Goal: Find specific page/section: Find specific page/section

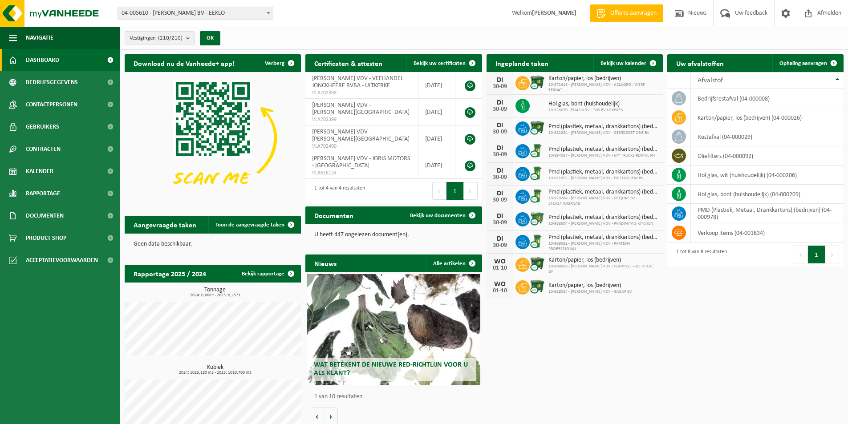
click at [268, 18] on span at bounding box center [268, 13] width 9 height 12
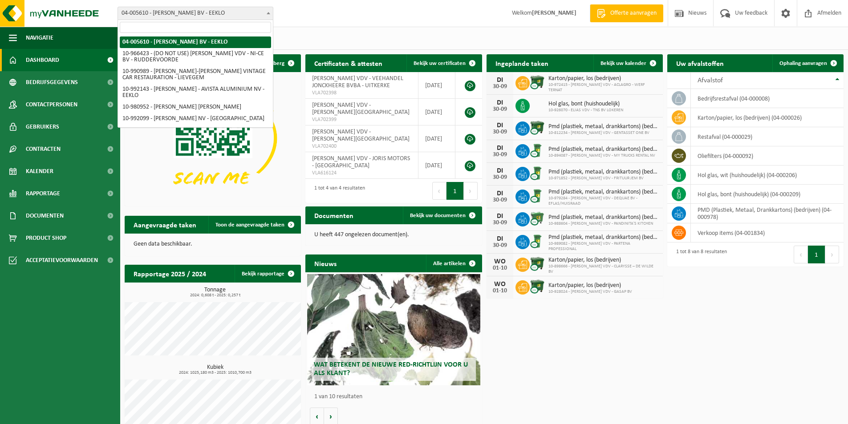
click at [220, 28] on input "search" at bounding box center [195, 27] width 151 height 11
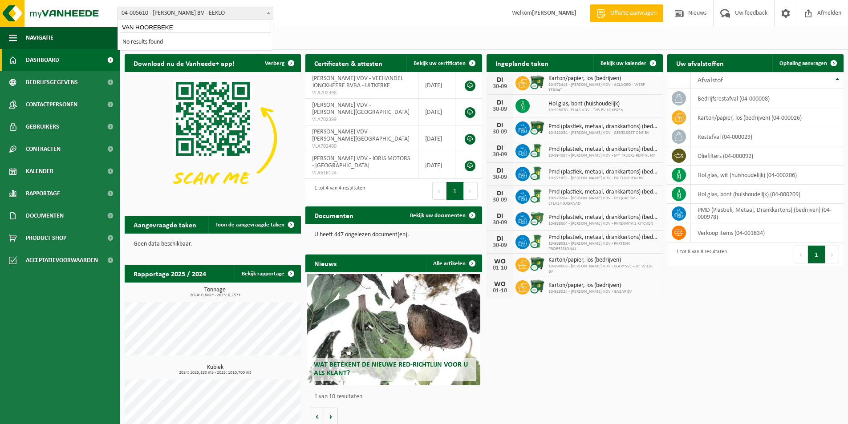
type input "VAN HOOREBEKE"
click at [267, 12] on span at bounding box center [268, 13] width 9 height 12
click at [270, 19] on span "04-005610 - [PERSON_NAME] BV - EEKLO" at bounding box center [195, 13] width 155 height 12
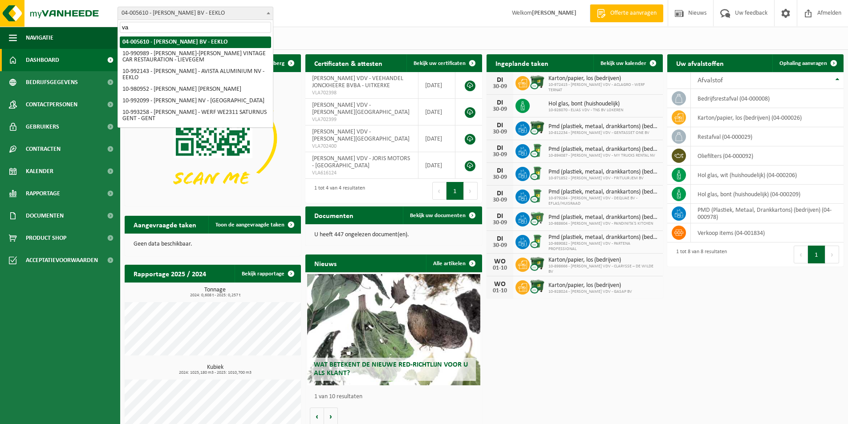
type input "v"
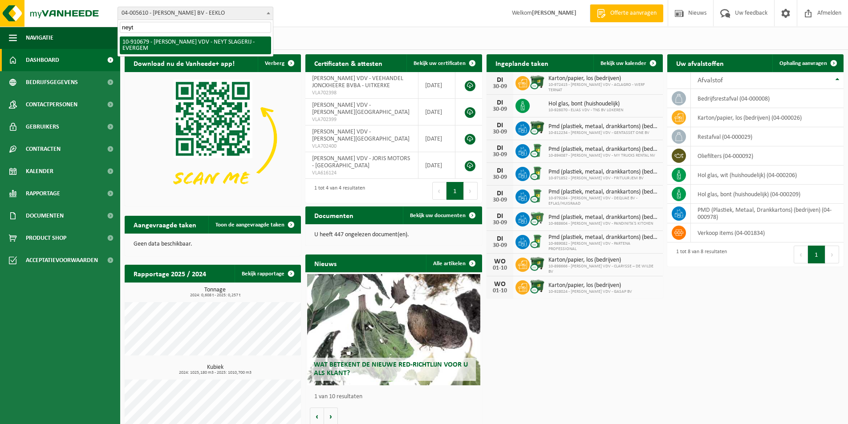
type input "neyt"
select select "124689"
